Goal: Communication & Community: Ask a question

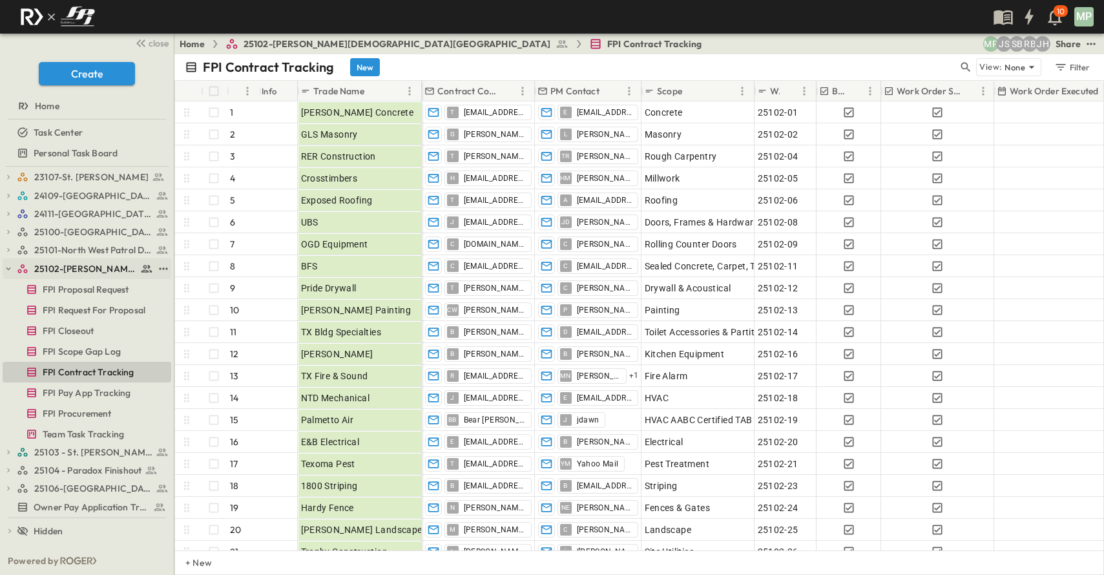
click at [10, 270] on icon "button" at bounding box center [8, 268] width 9 height 9
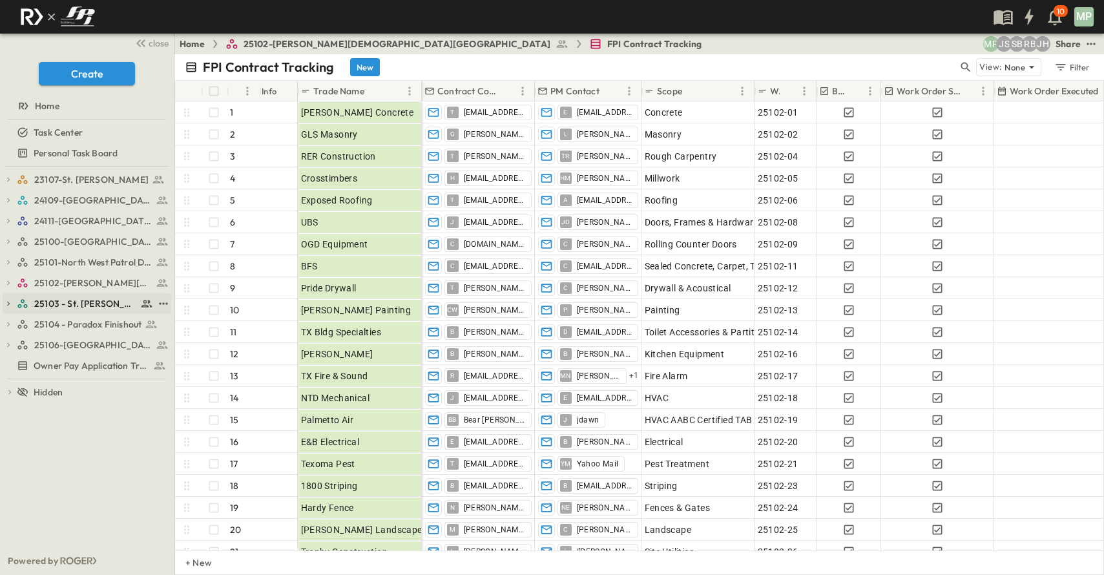
click at [8, 302] on icon "button" at bounding box center [8, 304] width 3 height 5
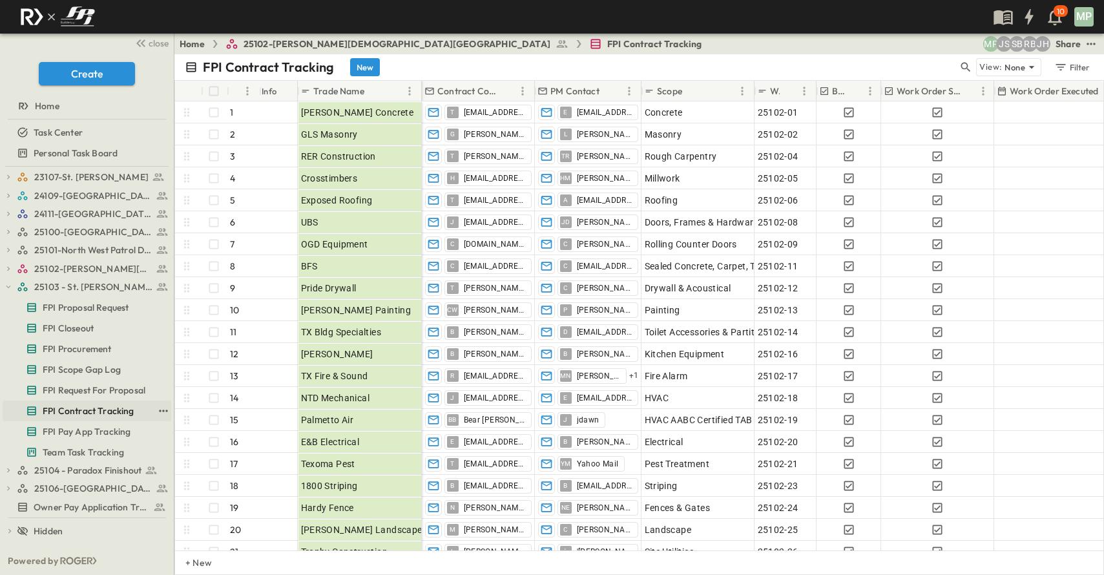
click at [96, 412] on span "FPI Contract Tracking" at bounding box center [89, 410] width 92 height 13
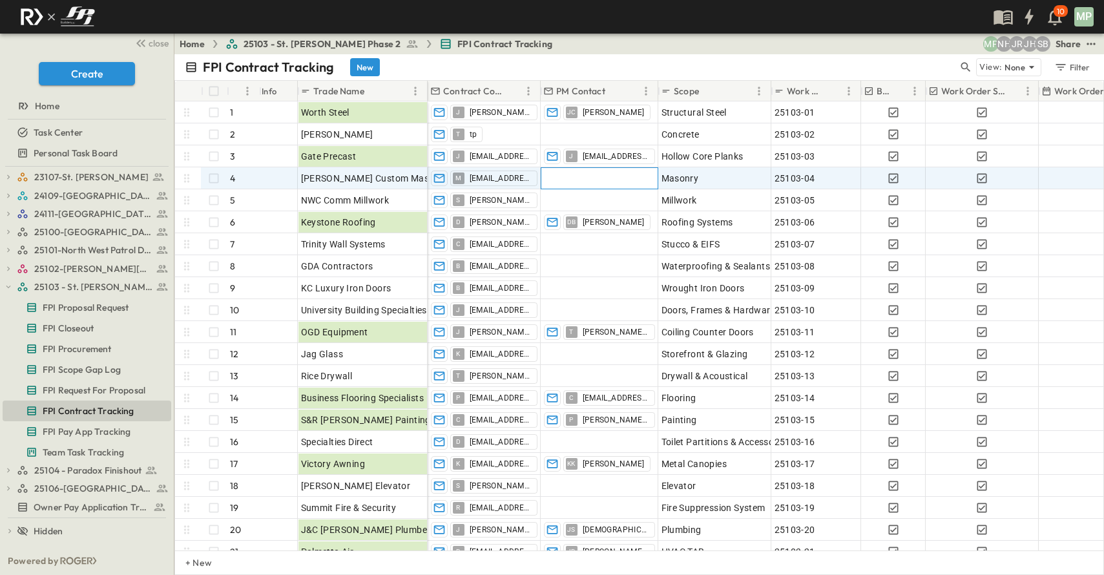
click at [585, 183] on div at bounding box center [599, 178] width 116 height 21
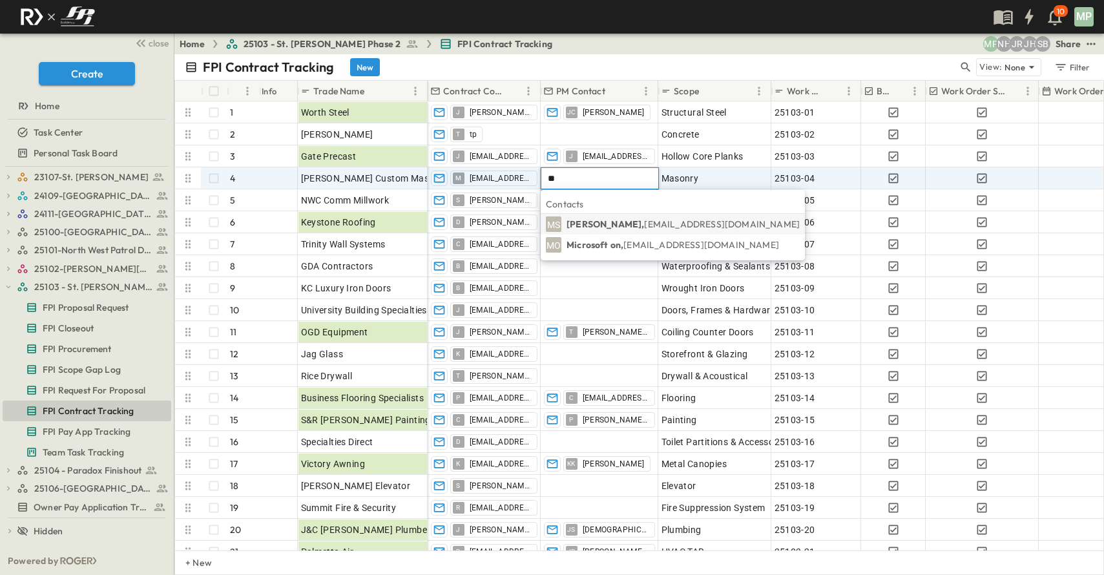
type input "**"
click at [620, 222] on p "[PERSON_NAME], [EMAIL_ADDRESS][DOMAIN_NAME]" at bounding box center [683, 224] width 233 height 13
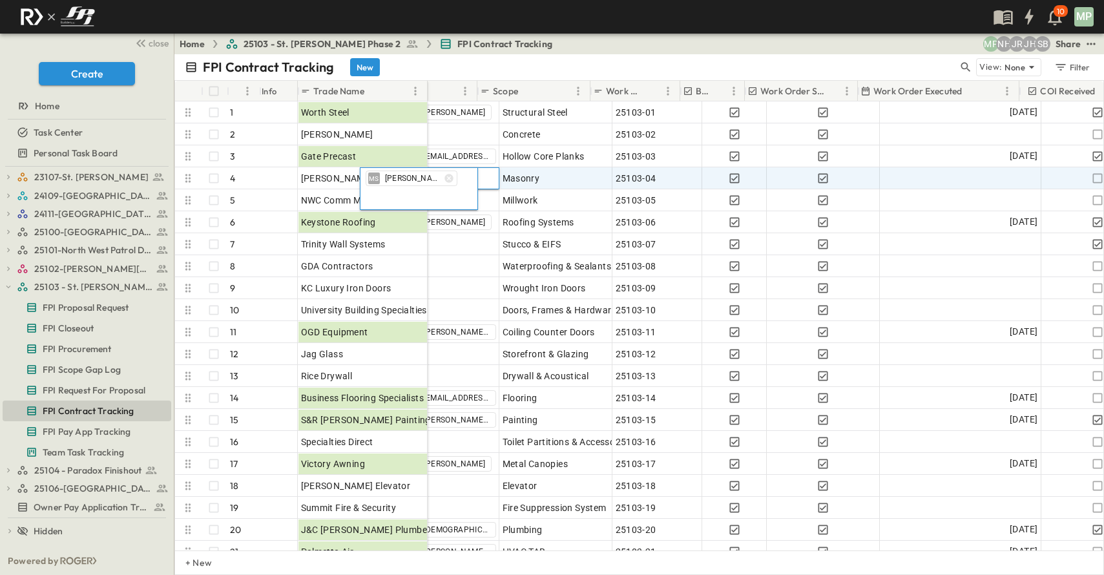
scroll to position [0, 181]
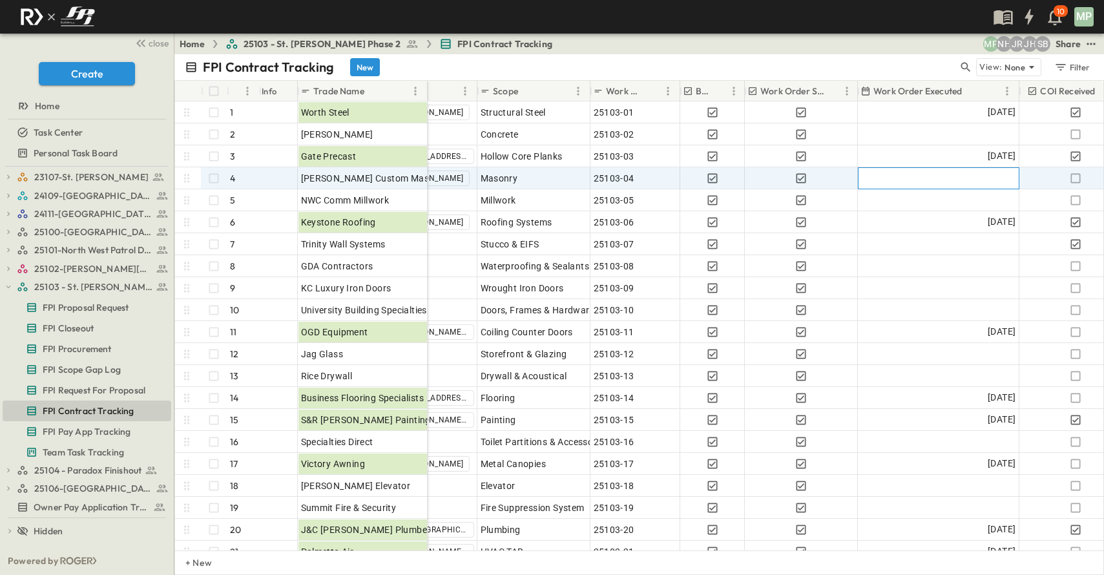
click at [950, 181] on div at bounding box center [939, 178] width 160 height 21
click at [962, 180] on icon "Tracking Date Menu" at bounding box center [955, 178] width 13 height 13
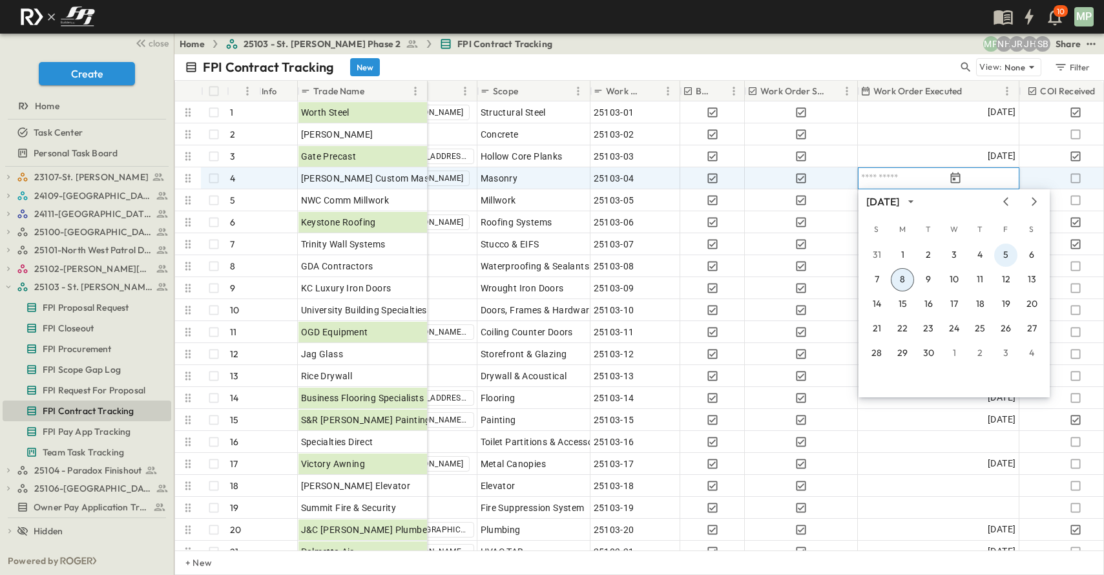
click at [1015, 253] on button "5" at bounding box center [1005, 255] width 23 height 23
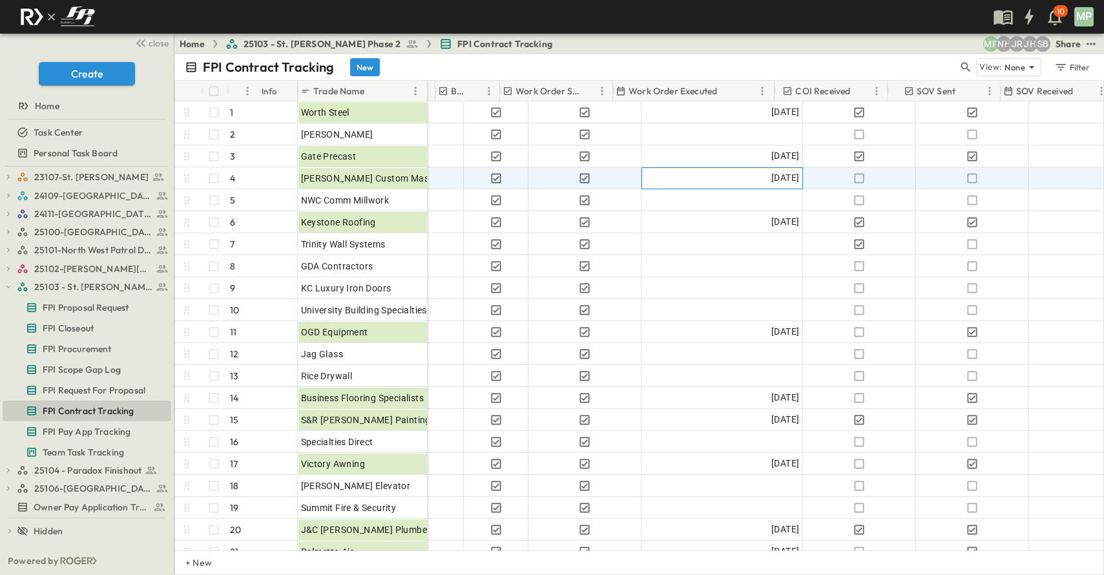
scroll to position [0, 433]
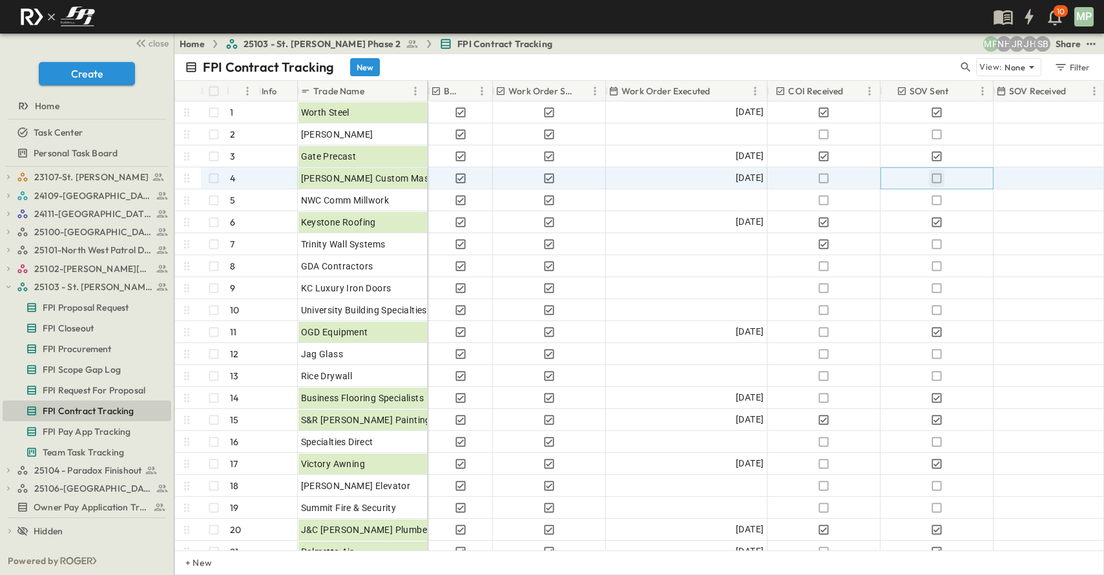
click at [939, 180] on icon "button" at bounding box center [936, 178] width 13 height 13
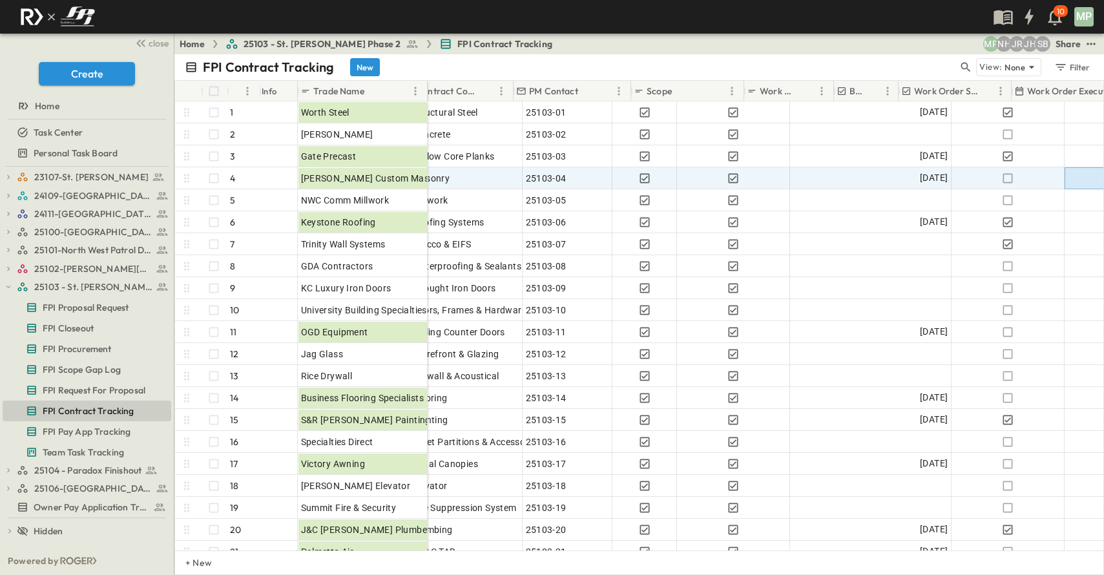
scroll to position [0, 0]
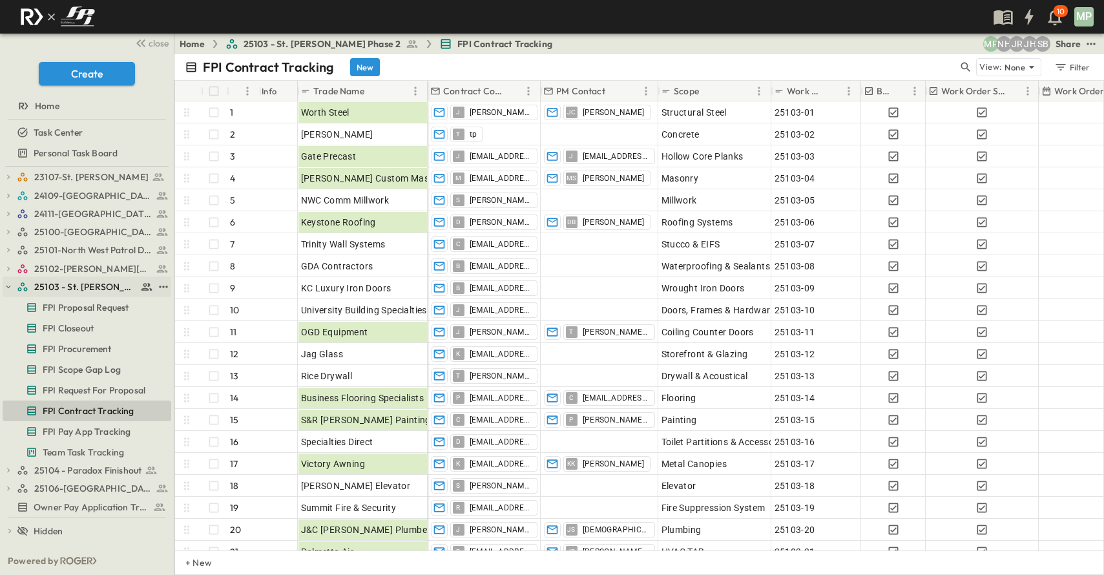
click at [10, 283] on icon "button" at bounding box center [8, 286] width 9 height 9
